Goal: Information Seeking & Learning: Learn about a topic

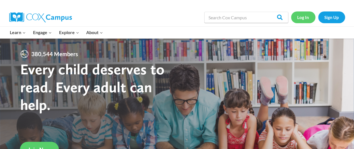
click at [305, 17] on link "Log In" at bounding box center [303, 16] width 24 height 11
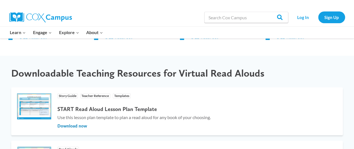
scroll to position [648, 0]
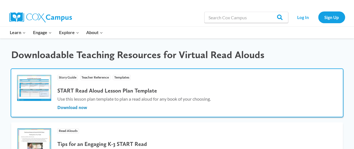
click at [39, 91] on img at bounding box center [34, 88] width 35 height 27
click at [82, 108] on span "Download now" at bounding box center [72, 108] width 30 height 6
click at [78, 108] on span "Download now" at bounding box center [72, 108] width 30 height 6
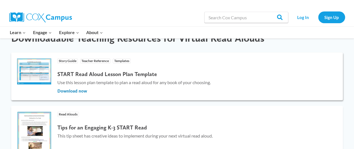
scroll to position [658, 0]
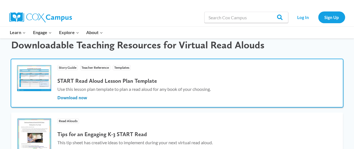
click at [32, 79] on img at bounding box center [34, 78] width 35 height 27
